Goal: Information Seeking & Learning: Learn about a topic

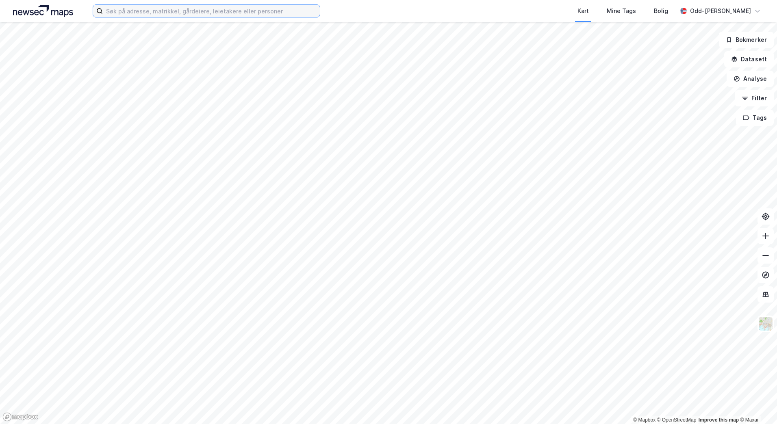
click at [142, 14] on input at bounding box center [211, 11] width 217 height 12
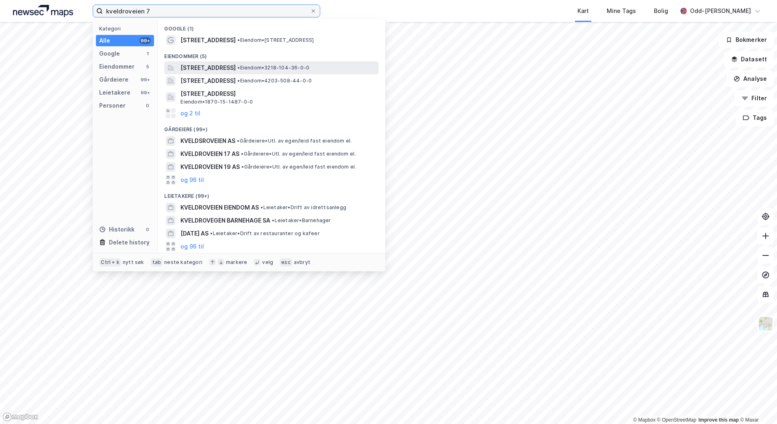
type input "kveldroveien 7"
click at [219, 69] on span "[STREET_ADDRESS]" at bounding box center [207, 68] width 55 height 10
